Goal: Task Accomplishment & Management: Use online tool/utility

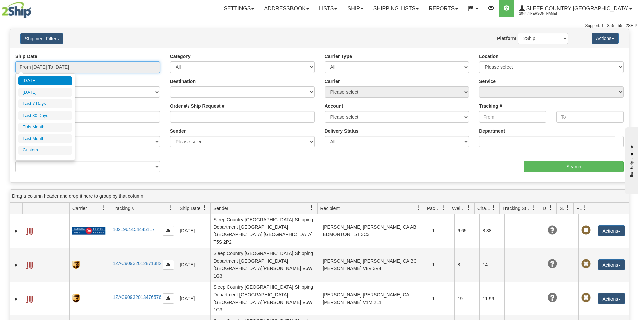
click at [146, 66] on input "From [DATE] To [DATE]" at bounding box center [87, 66] width 145 height 11
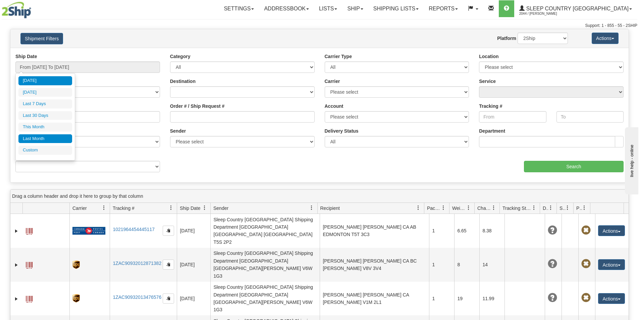
click at [45, 137] on li "Last Month" at bounding box center [45, 138] width 54 height 9
type input "From [DATE] To [DATE]"
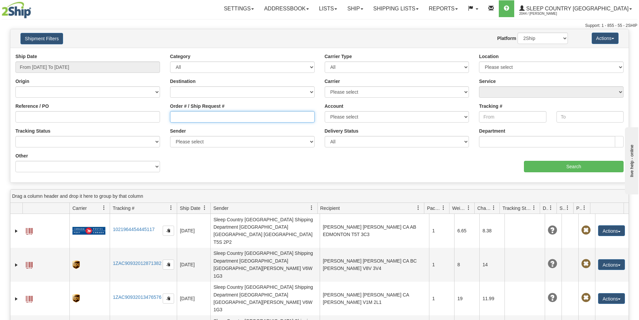
click at [175, 112] on input "Order # / Ship Request #" at bounding box center [242, 116] width 145 height 11
paste input "9000I045507"
type input "9000I045507"
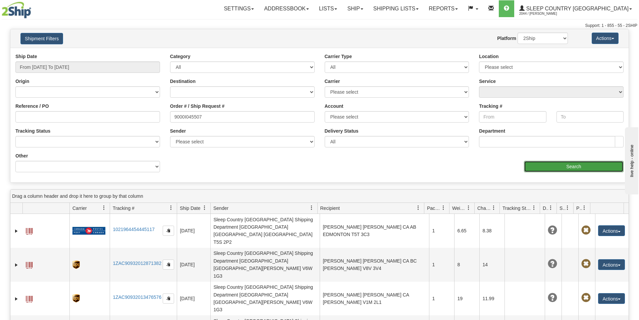
click at [560, 165] on input "Search" at bounding box center [574, 166] width 100 height 11
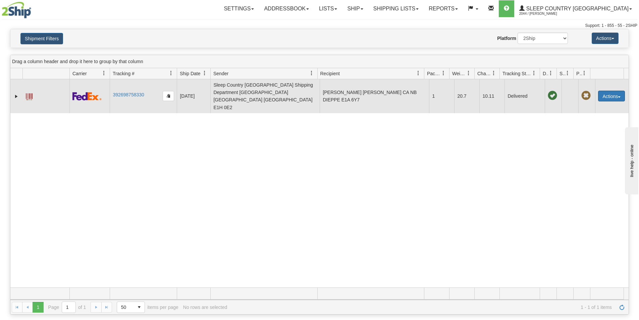
click at [617, 91] on button "Actions" at bounding box center [611, 96] width 27 height 11
click at [591, 113] on link "Return" at bounding box center [598, 117] width 54 height 9
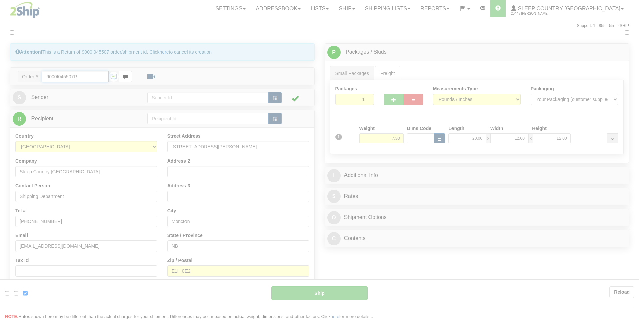
type input "92"
type input "11:42"
type input "16:00"
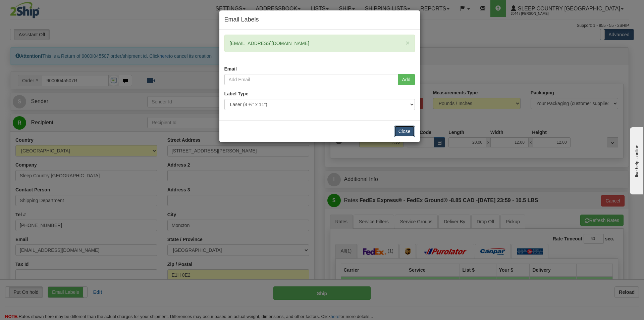
click at [401, 133] on button "Close" at bounding box center [404, 130] width 21 height 11
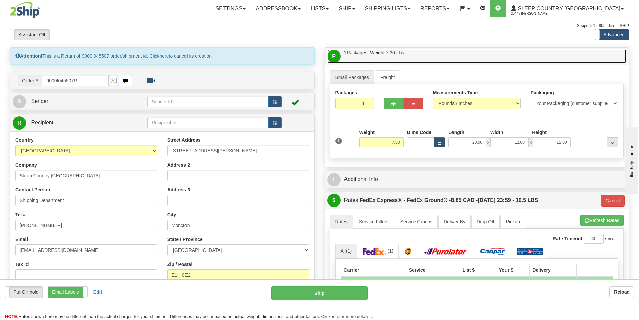
click at [561, 50] on link "P Packages / Skids 1 Packages - Weight: 7.30 Lbs 1 Skids - Weight: NaN Lbs" at bounding box center [476, 56] width 299 height 14
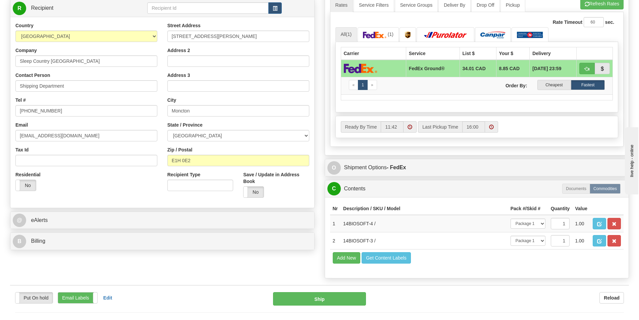
scroll to position [134, 0]
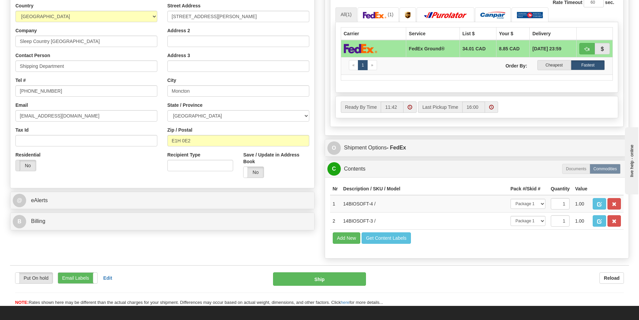
click at [20, 163] on span at bounding box center [15, 165] width 9 height 11
type input "92"
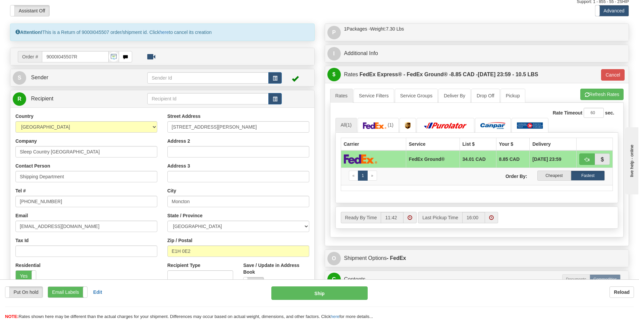
scroll to position [0, 0]
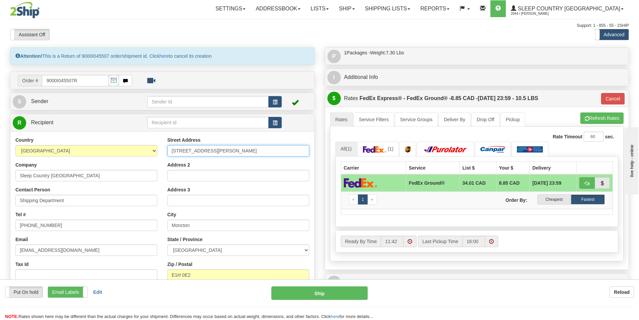
click at [214, 152] on input "190 Frenette Ave" at bounding box center [238, 150] width 142 height 11
type input "1"
paste input "9000I045507"
type input "9"
type input "914"
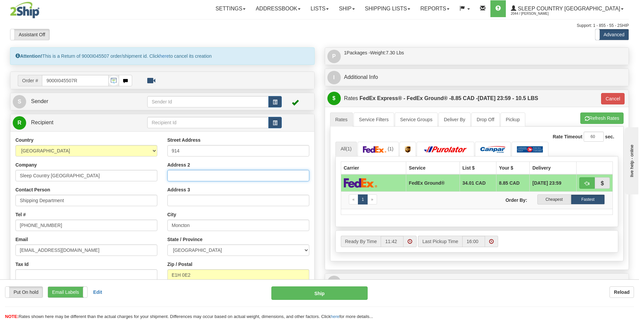
click at [196, 174] on input "Address 2" at bounding box center [238, 175] width 142 height 11
paste input "520 COLLEGE ST EAST BELLEVILLE K8N 4Z6"
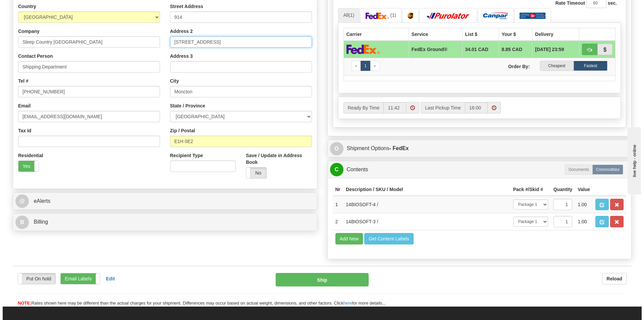
scroll to position [134, 0]
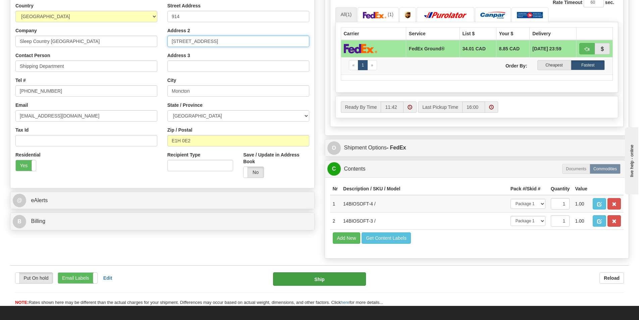
type input "520 COLLEGE ST EAST BELLEVILLE K8N 4Z6"
click at [303, 278] on button "Ship" at bounding box center [319, 278] width 93 height 13
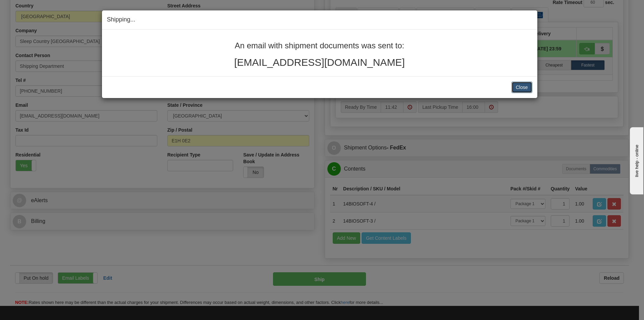
click at [523, 88] on button "Close" at bounding box center [522, 87] width 21 height 11
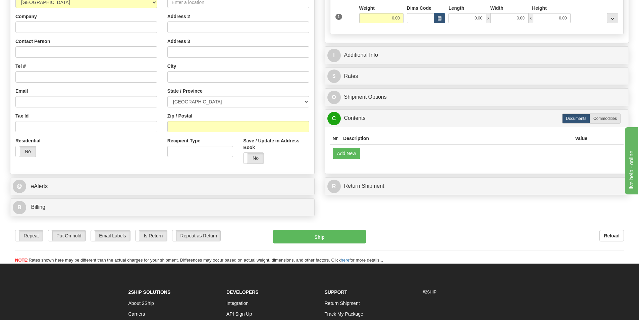
scroll to position [134, 0]
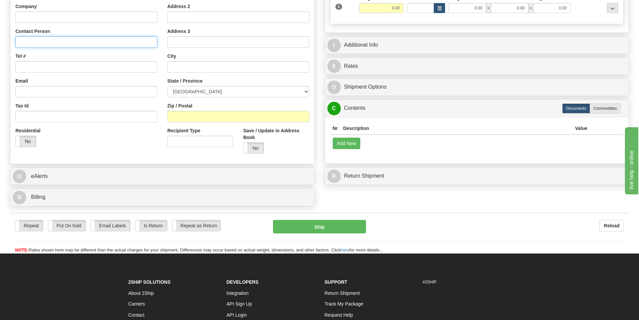
drag, startPoint x: 104, startPoint y: 34, endPoint x: 145, endPoint y: 42, distance: 41.8
click at [145, 42] on input "Contact Person" at bounding box center [86, 41] width 142 height 11
